Goal: Find contact information: Find contact information

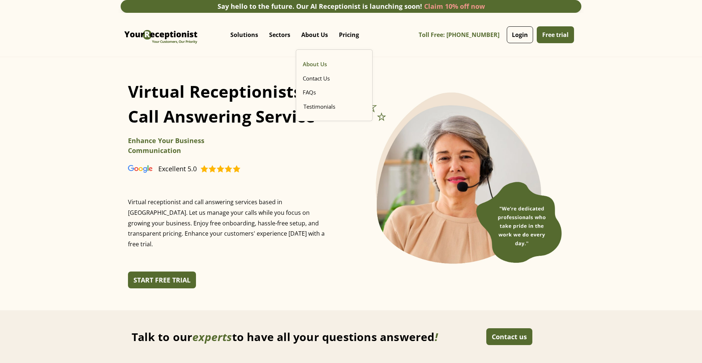
click at [311, 65] on link "About Us" at bounding box center [334, 64] width 69 height 14
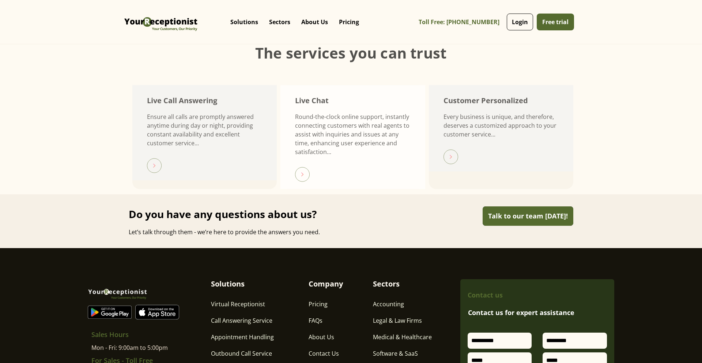
scroll to position [1423, 0]
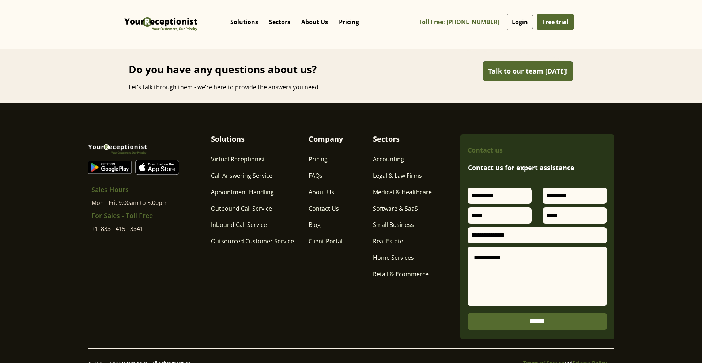
click at [333, 204] on link "Contact Us" at bounding box center [324, 209] width 30 height 10
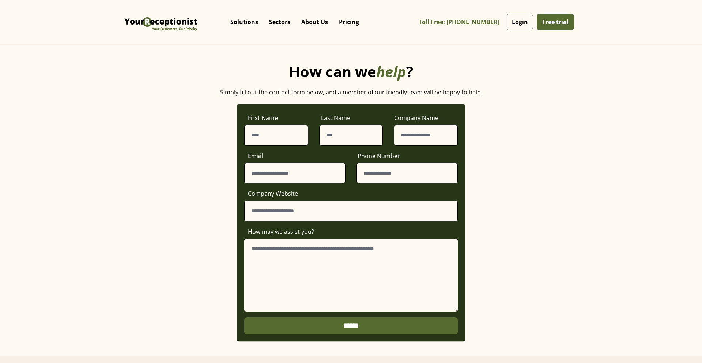
scroll to position [316, 0]
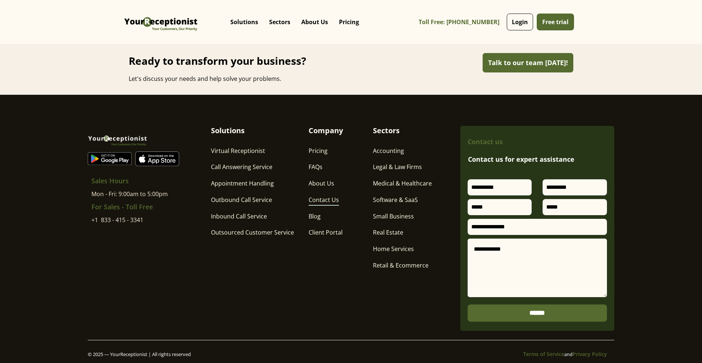
click at [321, 196] on link "Contact Us" at bounding box center [324, 200] width 30 height 10
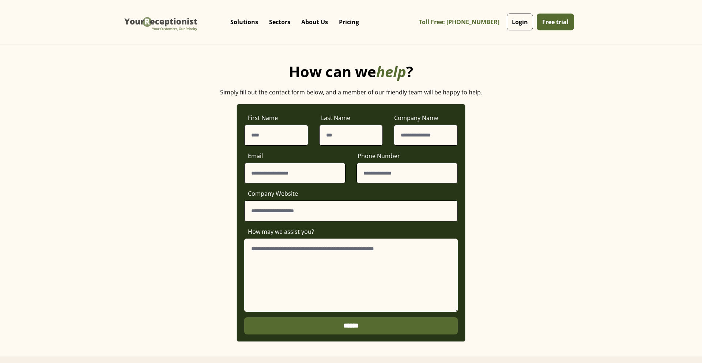
click at [178, 22] on img "home" at bounding box center [160, 21] width 77 height 33
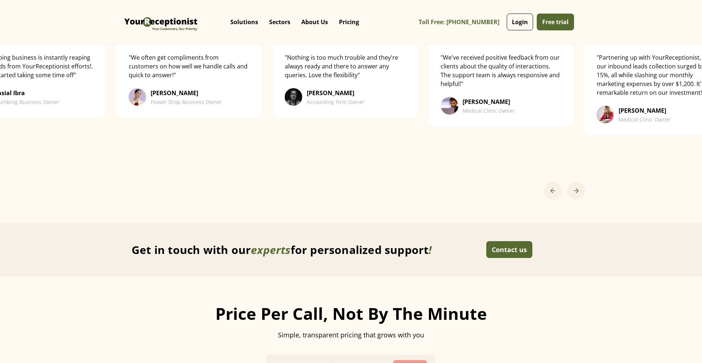
scroll to position [1755, 0]
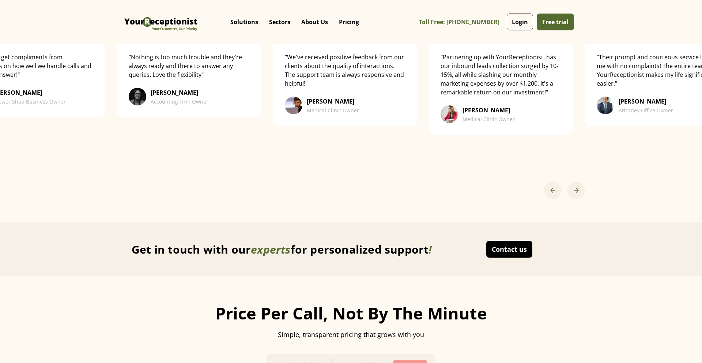
click at [503, 241] on link "Contact us" at bounding box center [509, 249] width 46 height 17
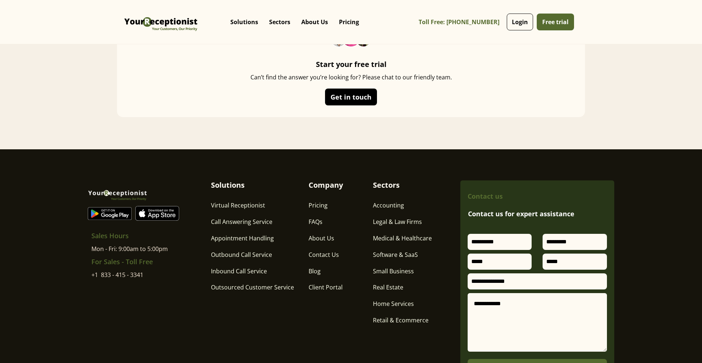
scroll to position [4140, 0]
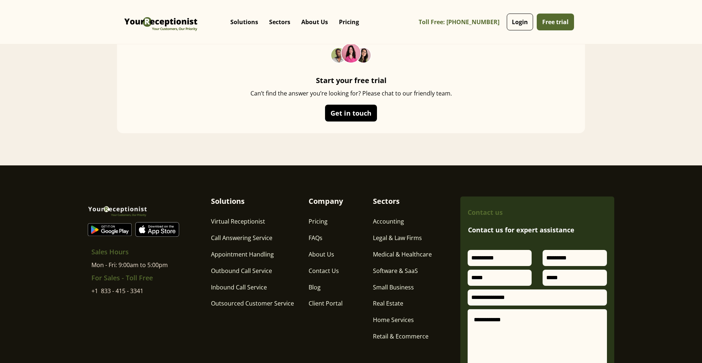
click at [362, 109] on div "Get in touch" at bounding box center [351, 112] width 41 height 7
